Goal: Information Seeking & Learning: Learn about a topic

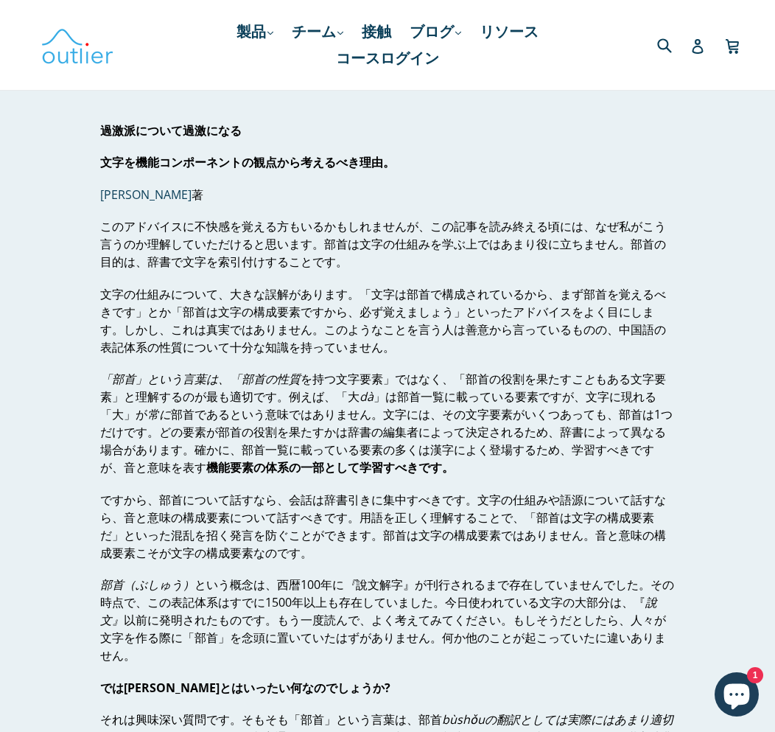
click at [192, 133] on font "過激派について過激になる" at bounding box center [171, 130] width 142 height 16
click at [173, 132] on font "過激派について過激になる" at bounding box center [171, 130] width 142 height 16
drag, startPoint x: 173, startPoint y: 132, endPoint x: 189, endPoint y: 131, distance: 15.5
click at [189, 131] on font "過激派について過激になる" at bounding box center [171, 130] width 142 height 16
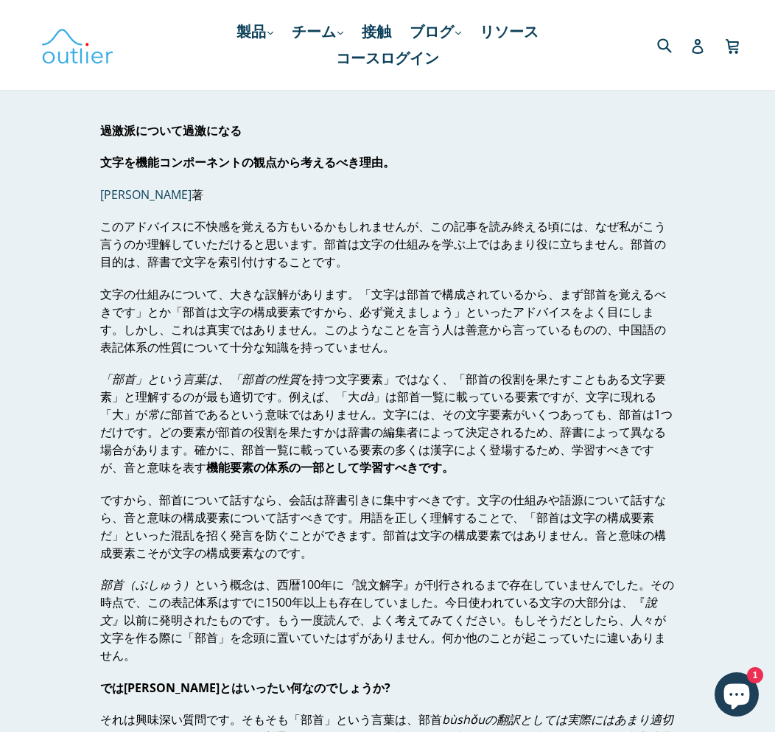
click at [365, 225] on font "このアドバイスに不快感を覚える方もいるかもしれませんが、この記事を読み終える頃には、なぜ私がこう言うのか理解していただけると思います。部首は文字の仕組みを学ぶ…" at bounding box center [383, 244] width 566 height 52
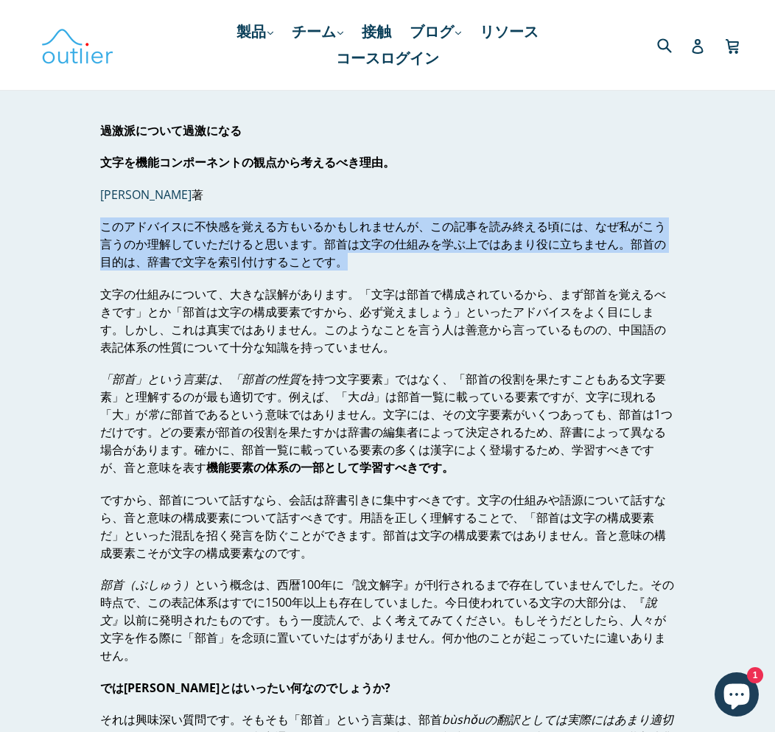
click at [365, 225] on font "このアドバイスに不快感を覚える方もいるかもしれませんが、この記事を読み終える頃には、なぜ私がこう言うのか理解していただけると思います。部首は文字の仕組みを学ぶ…" at bounding box center [383, 244] width 566 height 52
click at [358, 240] on font "このアドバイスに不快感を覚える方もいるかもしれませんが、この記事を読み終える頃には、なぜ私がこう言うのか理解していただけると思います。部首は文字の仕組みを学ぶ…" at bounding box center [383, 244] width 566 height 52
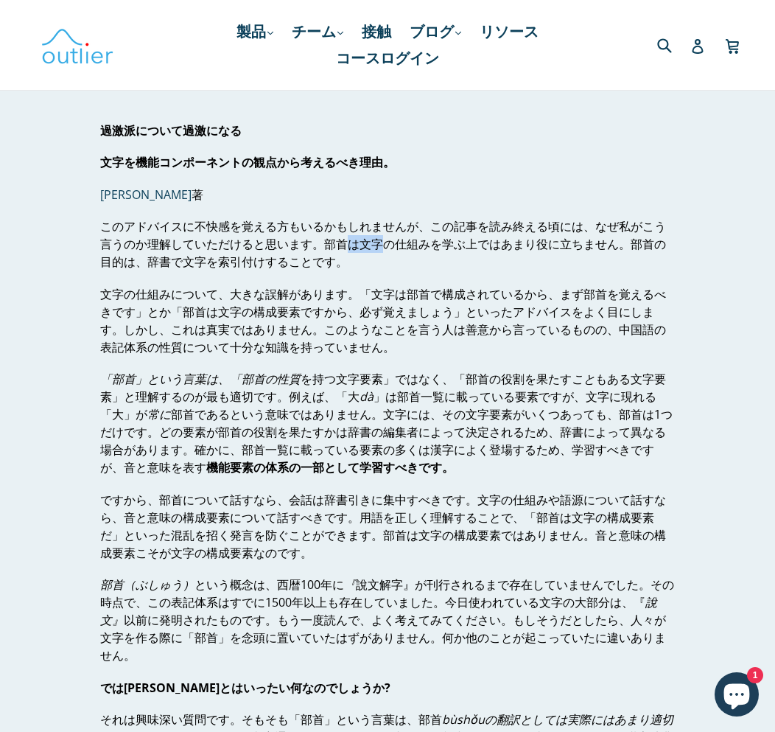
drag, startPoint x: 358, startPoint y: 240, endPoint x: 340, endPoint y: 247, distance: 19.6
click at [346, 247] on font "このアドバイスに不快感を覚える方もいるかもしれませんが、この記事を読み終える頃には、なぜ私がこう言うのか理解していただけると思います。部首は文字の仕組みを学ぶ…" at bounding box center [383, 244] width 566 height 52
click at [340, 247] on font "このアドバイスに不快感を覚える方もいるかもしれませんが、この記事を読み終える頃には、なぜ私がこう言うのか理解していただけると思います。部首は文字の仕組みを学ぶ…" at bounding box center [383, 244] width 566 height 52
drag, startPoint x: 340, startPoint y: 247, endPoint x: 390, endPoint y: 248, distance: 50.1
click at [390, 248] on font "このアドバイスに不快感を覚える方もいるかもしれませんが、この記事を読み終える頃には、なぜ私がこう言うのか理解していただけると思います。部首は文字の仕組みを学ぶ…" at bounding box center [383, 244] width 566 height 52
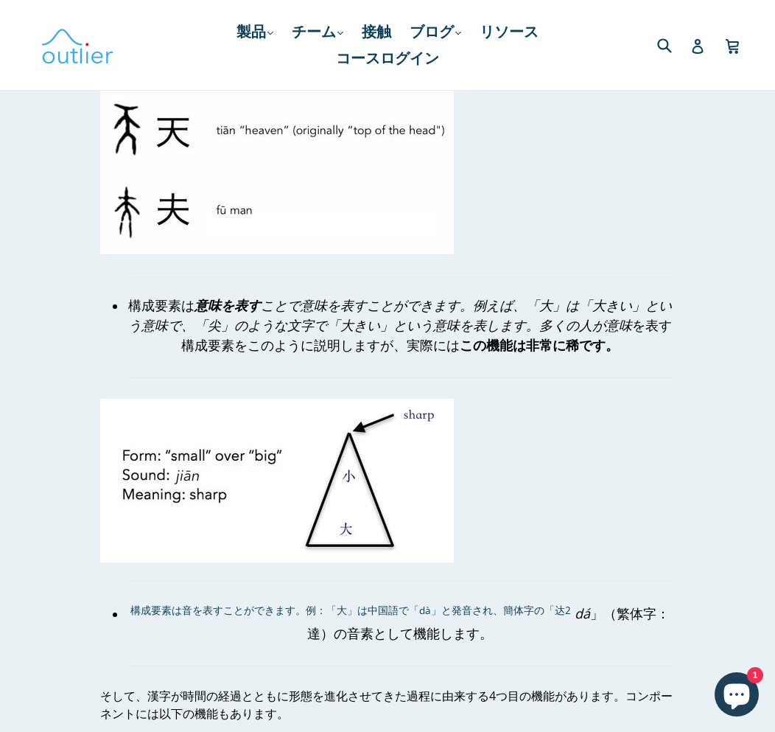
scroll to position [2359, 0]
